Goal: Task Accomplishment & Management: Complete application form

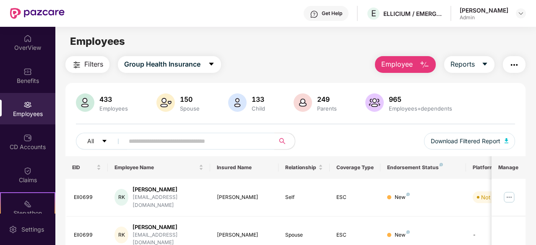
click at [32, 112] on div "Employees" at bounding box center [27, 114] width 55 height 8
click at [138, 140] on input "text" at bounding box center [196, 141] width 135 height 13
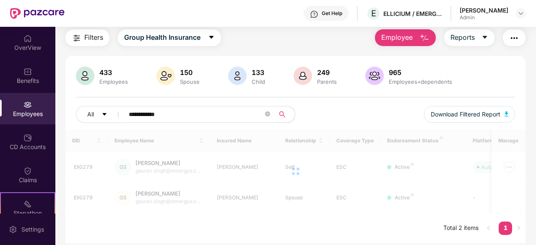
scroll to position [27, 0]
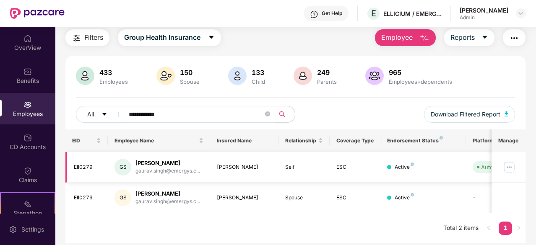
type input "**********"
click at [507, 165] on img at bounding box center [508, 167] width 13 height 13
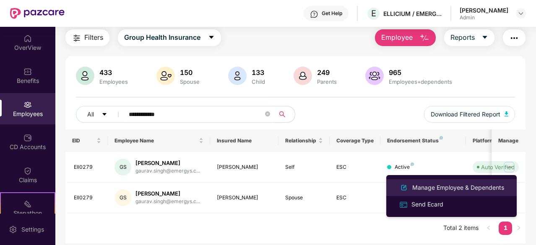
click at [471, 184] on div "Manage Employee & Dependents" at bounding box center [458, 187] width 95 height 9
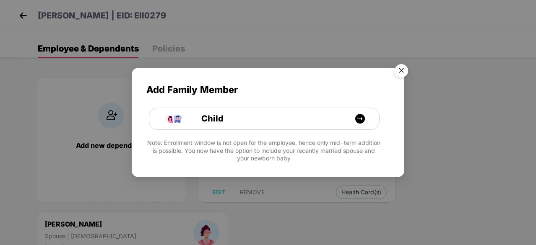
click at [397, 74] on img "Close" at bounding box center [401, 71] width 23 height 23
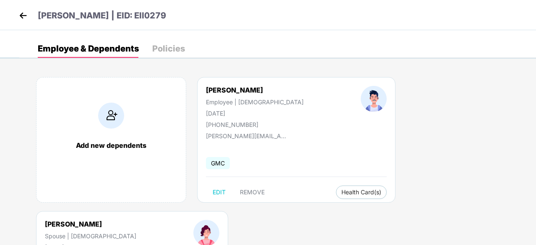
click at [111, 121] on img at bounding box center [111, 116] width 26 height 26
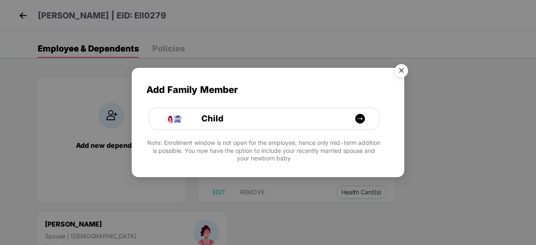
click at [398, 77] on img "Close" at bounding box center [401, 71] width 23 height 23
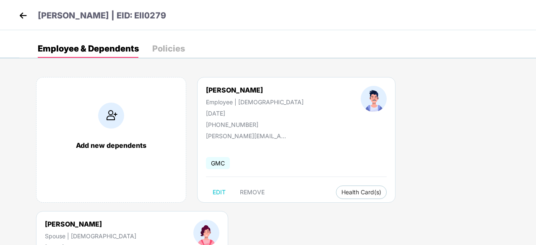
click at [126, 126] on div "Add new dependents" at bounding box center [111, 140] width 150 height 126
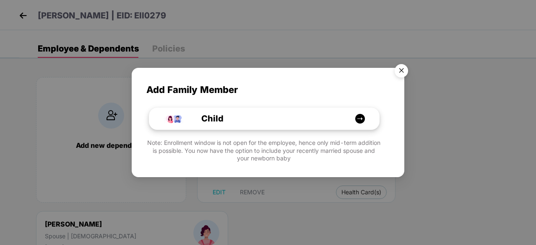
click at [278, 120] on div "Child" at bounding box center [268, 118] width 172 height 13
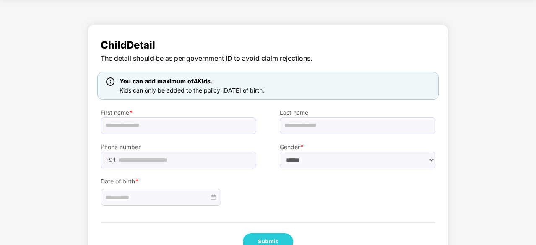
scroll to position [42, 0]
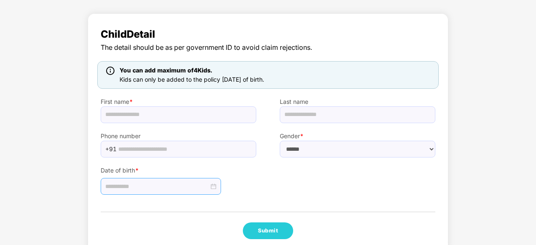
click at [212, 187] on div at bounding box center [160, 186] width 111 height 9
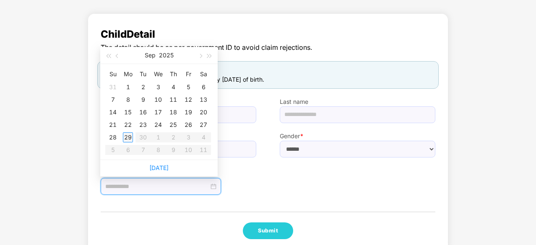
type input "**********"
click at [117, 56] on span "button" at bounding box center [118, 56] width 4 height 4
type input "**********"
click at [54, 167] on div "Child Detail The detail should be as per government ID to avoid claim rejection…" at bounding box center [268, 135] width 536 height 252
